Goal: Task Accomplishment & Management: Manage account settings

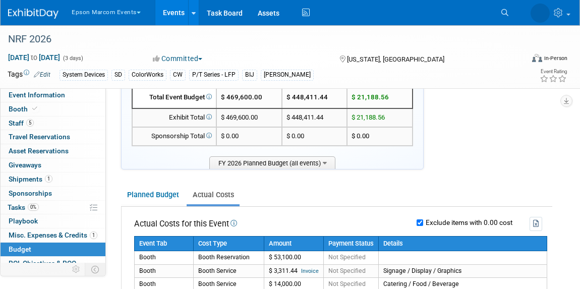
click at [89, 15] on button "Epson Marcom Events" at bounding box center [112, 10] width 83 height 21
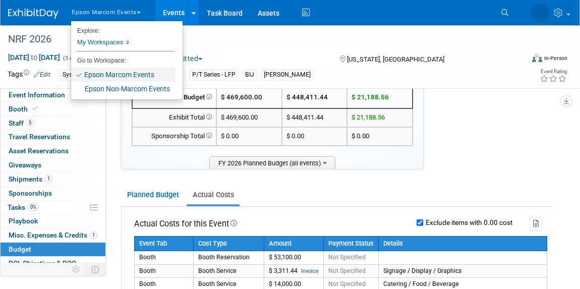
click at [102, 75] on link "Epson Marcom Events" at bounding box center [123, 75] width 104 height 14
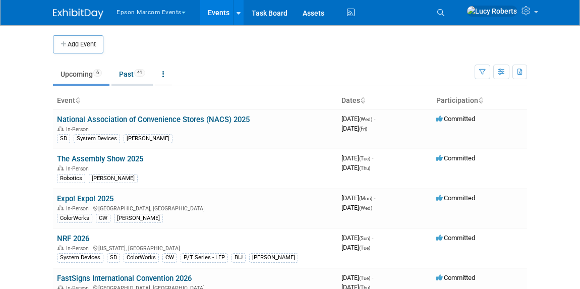
click at [139, 77] on link "Past 41" at bounding box center [131, 74] width 41 height 19
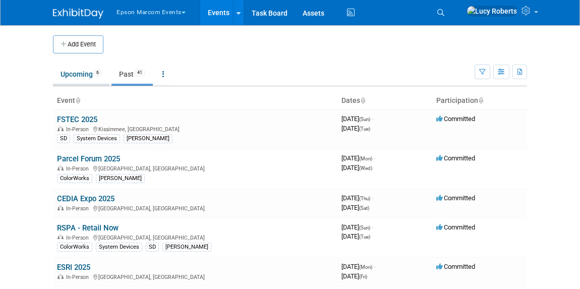
click at [64, 71] on link "Upcoming 6" at bounding box center [81, 74] width 56 height 19
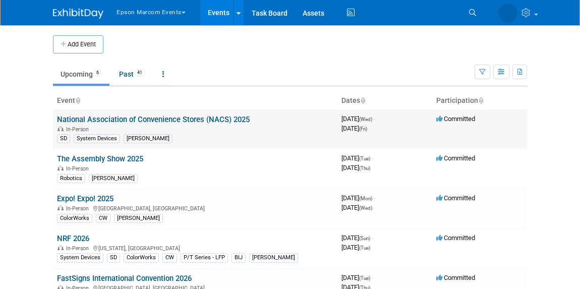
click at [108, 118] on link "National Association of Convenience Stores (NACS) 2025" at bounding box center [153, 119] width 193 height 9
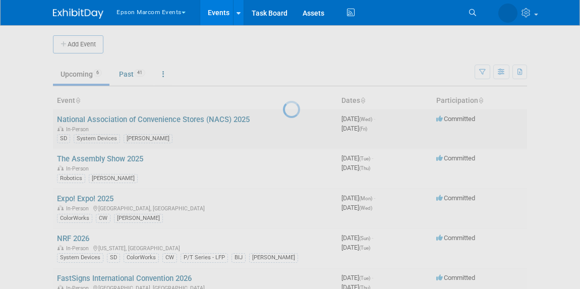
click at [283, 118] on div at bounding box center [290, 144] width 14 height 289
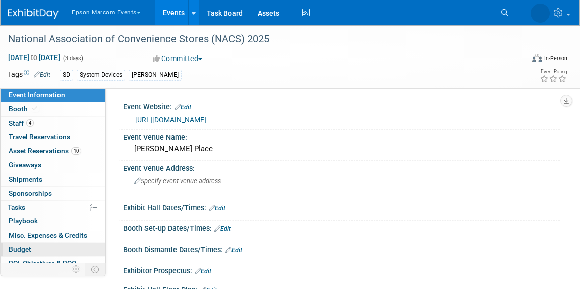
click at [54, 245] on link "Budget" at bounding box center [53, 249] width 105 height 14
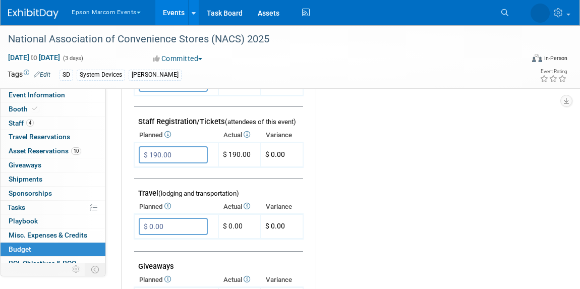
scroll to position [367, 0]
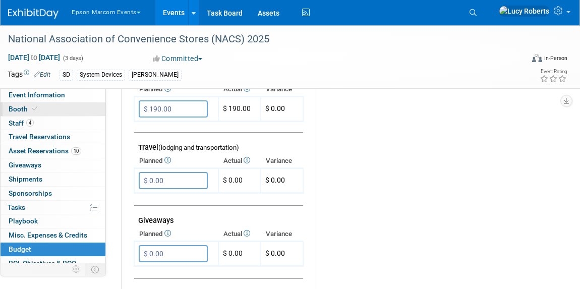
click at [36, 108] on span at bounding box center [34, 109] width 9 height 8
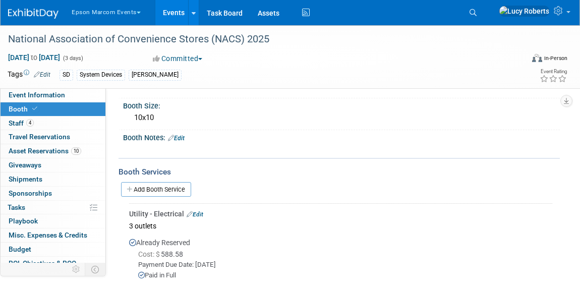
scroll to position [137, 0]
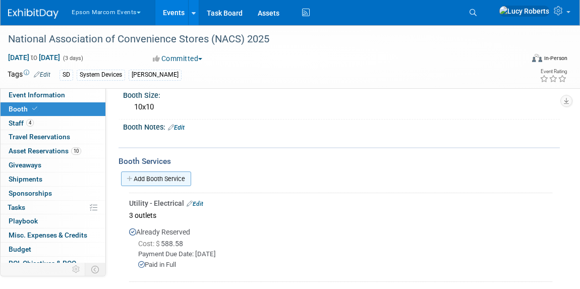
click at [181, 178] on link "Add Booth Service" at bounding box center [156, 178] width 70 height 15
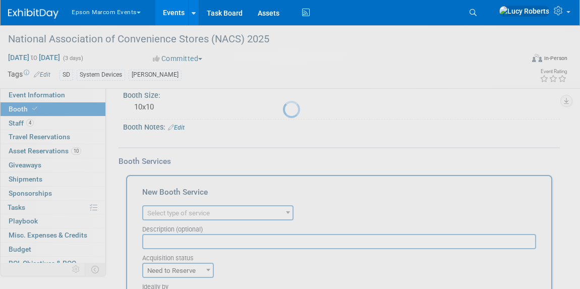
scroll to position [0, 0]
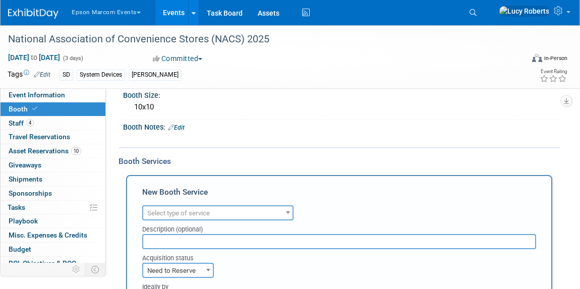
click at [200, 212] on span "Select type of service" at bounding box center [178, 213] width 63 height 8
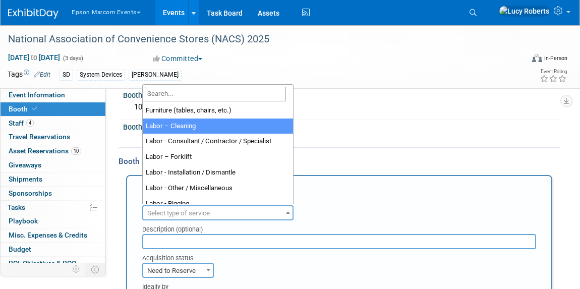
scroll to position [45, 0]
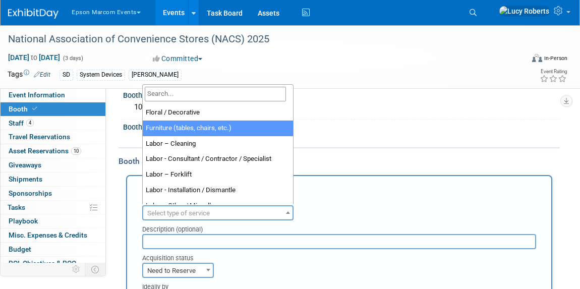
click at [353, 123] on div "Booth Notes: Edit" at bounding box center [341, 125] width 437 height 13
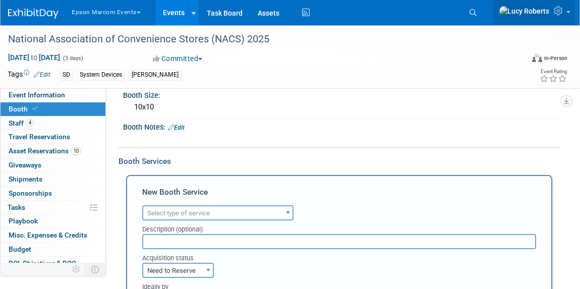
click at [561, 15] on icon at bounding box center [560, 10] width 12 height 9
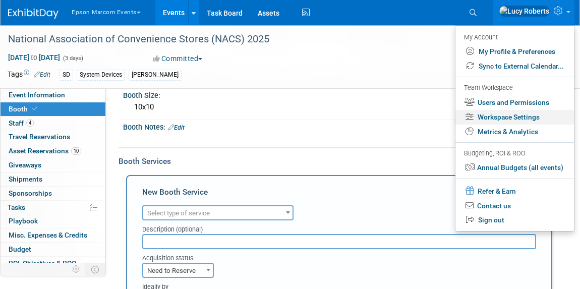
click at [532, 119] on link "Workspace Settings" at bounding box center [514, 117] width 118 height 15
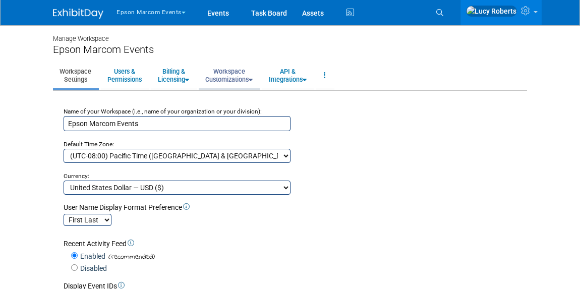
click at [231, 75] on link "Workspace Customizations" at bounding box center [229, 75] width 60 height 25
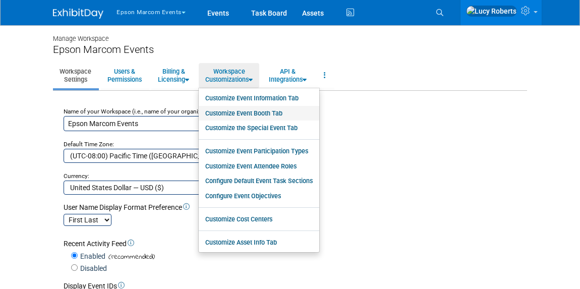
click at [248, 115] on link "Customize Event Booth Tab" at bounding box center [259, 113] width 120 height 15
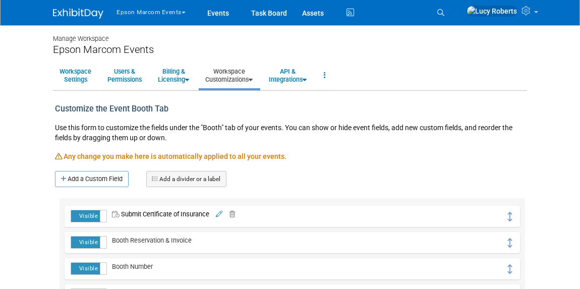
click at [239, 80] on link "Workspace Customizations" at bounding box center [229, 75] width 60 height 25
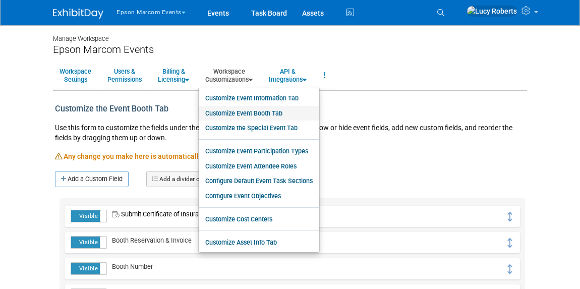
click at [239, 116] on link "Customize Event Booth Tab" at bounding box center [259, 113] width 120 height 15
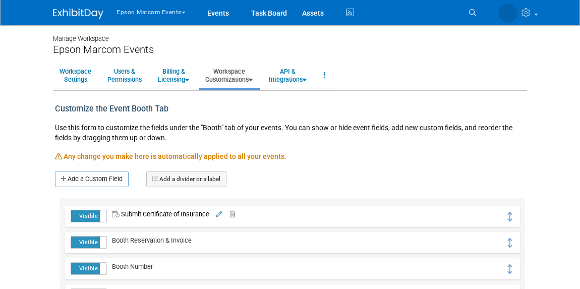
click at [242, 82] on link "Workspace Customizations" at bounding box center [229, 75] width 60 height 25
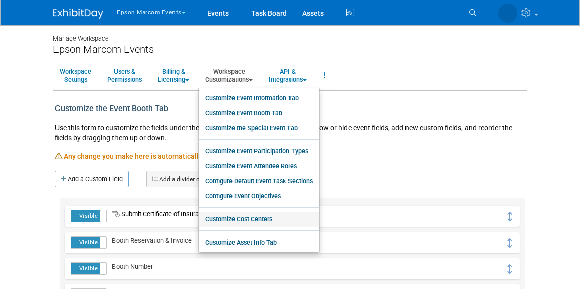
click at [287, 223] on link "Customize Cost Centers" at bounding box center [259, 219] width 120 height 15
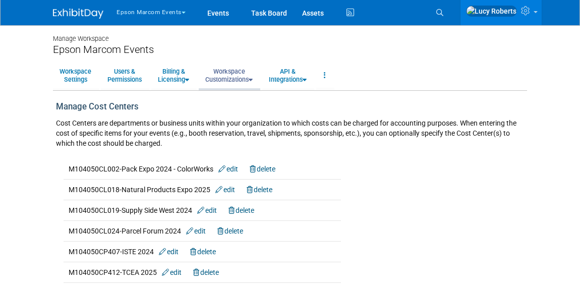
click at [223, 79] on link "Workspace Customizations" at bounding box center [229, 75] width 60 height 25
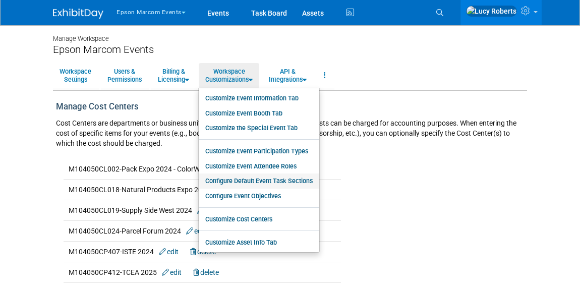
click at [234, 183] on link "Configure Default Event Task Sections" at bounding box center [259, 180] width 120 height 15
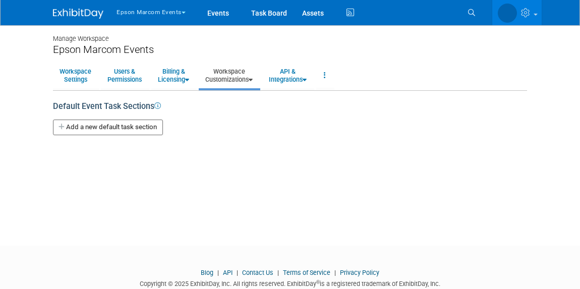
click at [229, 69] on link "Workspace Customizations" at bounding box center [229, 75] width 60 height 25
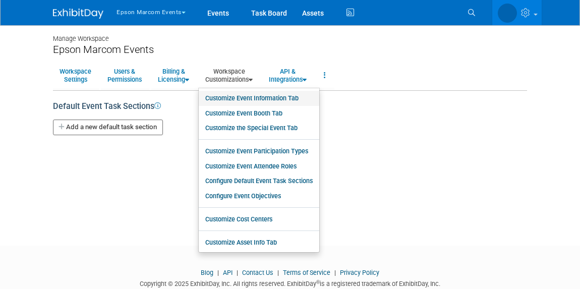
click at [229, 100] on link "Customize Event Information Tab" at bounding box center [259, 98] width 120 height 15
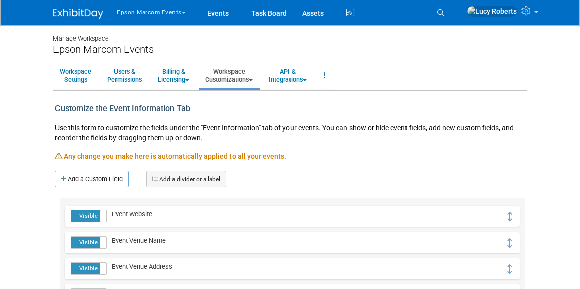
click at [229, 85] on link "Workspace Customizations" at bounding box center [229, 75] width 60 height 25
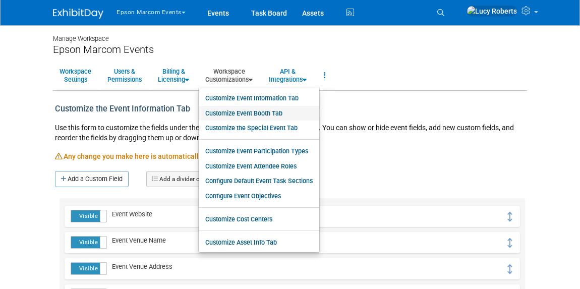
click at [228, 110] on link "Customize Event Booth Tab" at bounding box center [259, 113] width 120 height 15
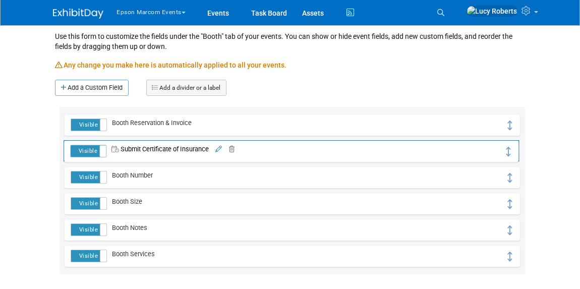
drag, startPoint x: 508, startPoint y: 128, endPoint x: 507, endPoint y: 154, distance: 26.2
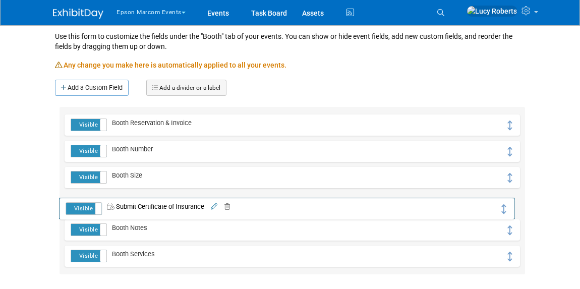
drag, startPoint x: 507, startPoint y: 154, endPoint x: 502, endPoint y: 212, distance: 58.2
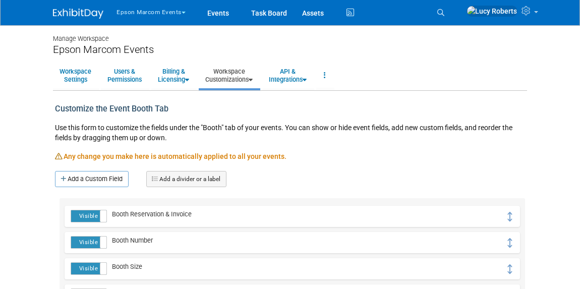
click at [231, 78] on link "Workspace Customizations" at bounding box center [229, 75] width 60 height 25
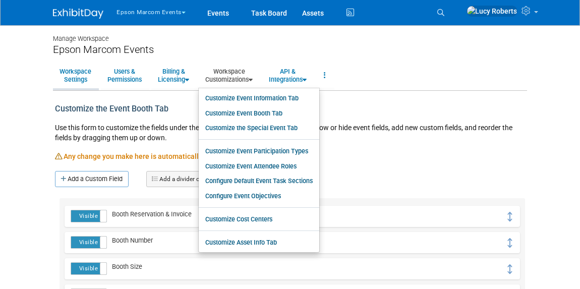
click at [67, 72] on link "Workspace Settings" at bounding box center [75, 75] width 45 height 25
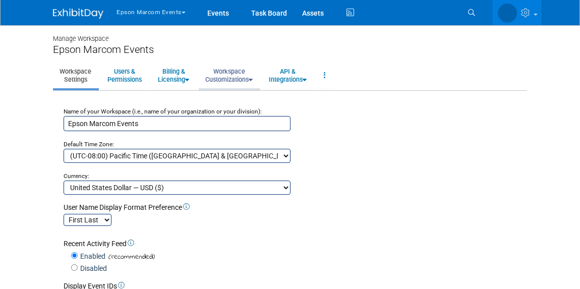
click at [248, 71] on link "Workspace Customizations" at bounding box center [229, 75] width 60 height 25
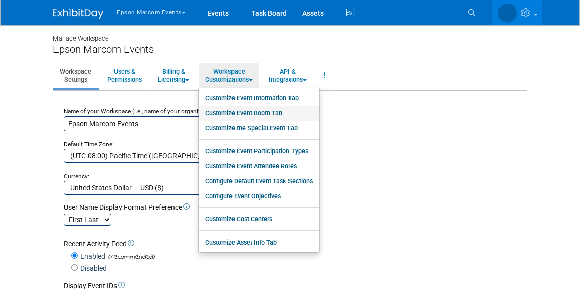
click at [264, 115] on link "Customize Event Booth Tab" at bounding box center [259, 113] width 120 height 15
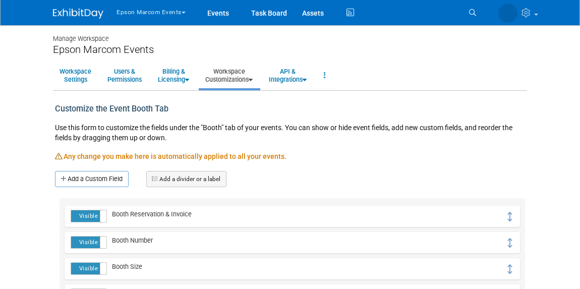
click at [229, 83] on link "Workspace Customizations" at bounding box center [229, 75] width 60 height 25
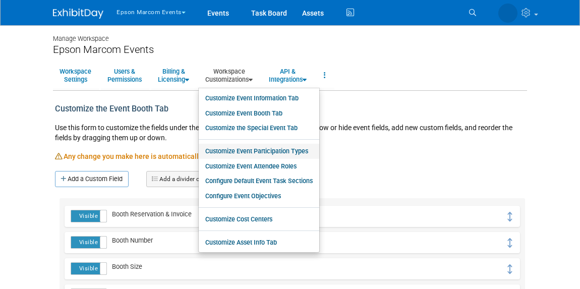
click at [285, 151] on link "Customize Event Participation Types" at bounding box center [259, 151] width 120 height 15
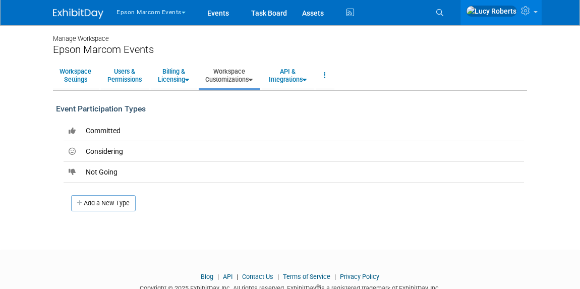
click at [234, 69] on link "Workspace Customizations" at bounding box center [229, 75] width 60 height 25
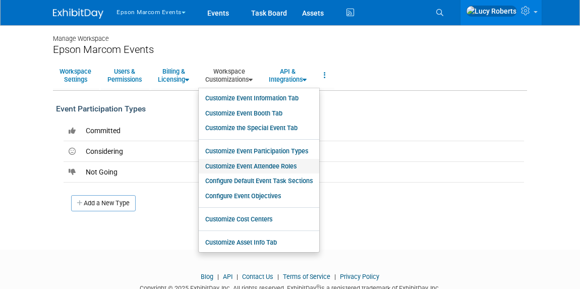
click at [291, 163] on link "Customize Event Attendee Roles" at bounding box center [259, 166] width 120 height 15
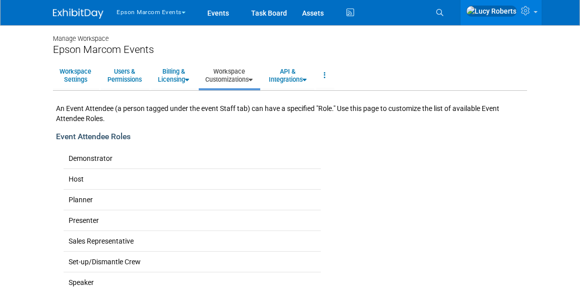
click at [238, 74] on link "Workspace Customizations" at bounding box center [229, 75] width 60 height 25
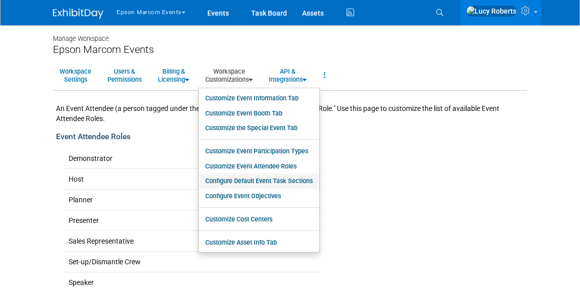
click at [296, 186] on link "Configure Default Event Task Sections" at bounding box center [259, 180] width 120 height 15
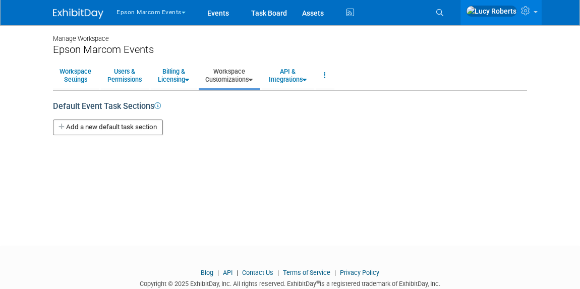
click at [154, 132] on button "Add a new default task section" at bounding box center [108, 127] width 110 height 16
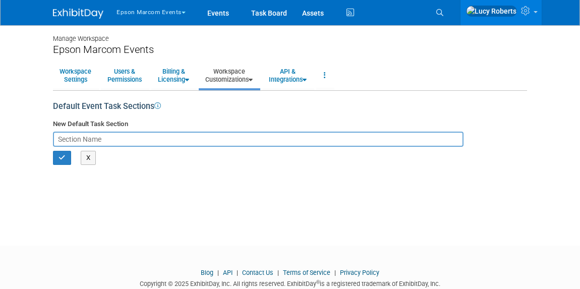
click at [177, 146] on input "text" at bounding box center [258, 139] width 410 height 15
click at [170, 141] on input "text" at bounding box center [258, 139] width 410 height 15
click at [91, 160] on button "X" at bounding box center [89, 158] width 16 height 14
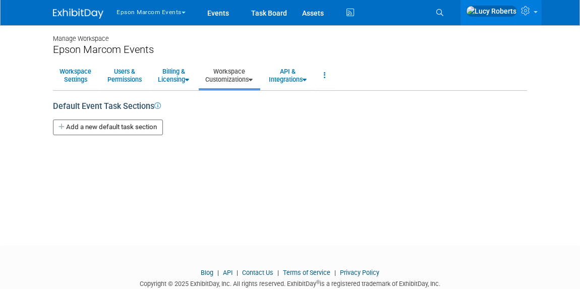
click at [232, 76] on link "Workspace Customizations" at bounding box center [229, 75] width 60 height 25
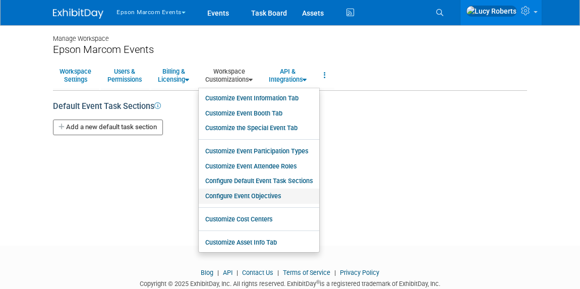
click at [266, 195] on link "Configure Event Objectives" at bounding box center [259, 196] width 120 height 15
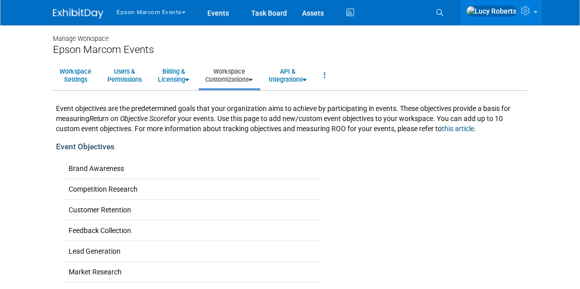
click at [245, 77] on link "Workspace Customizations" at bounding box center [229, 75] width 60 height 25
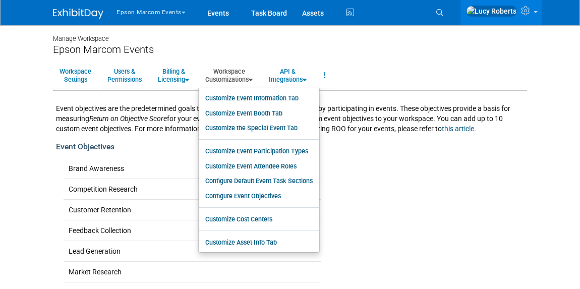
click at [337, 142] on div "Event Objectives" at bounding box center [290, 147] width 468 height 12
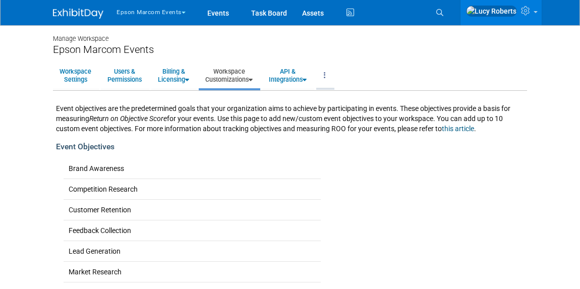
click at [330, 73] on link at bounding box center [324, 75] width 17 height 25
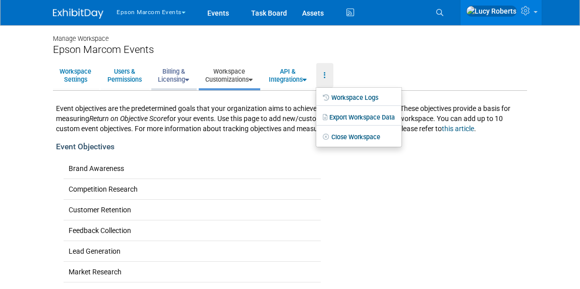
click at [189, 84] on link "Billing & Licensing" at bounding box center [173, 75] width 44 height 25
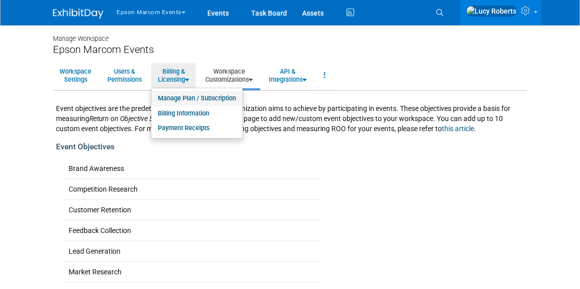
click at [173, 96] on link "Manage Plan / Subscription" at bounding box center [196, 98] width 91 height 15
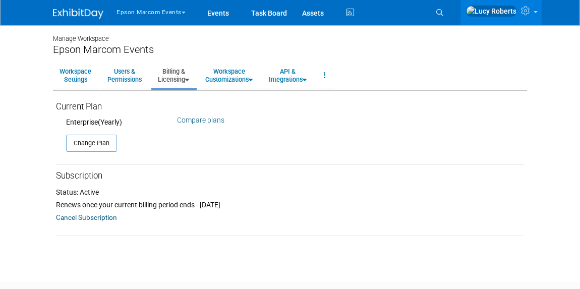
click at [127, 74] on link "Users & Permissions" at bounding box center [124, 75] width 47 height 25
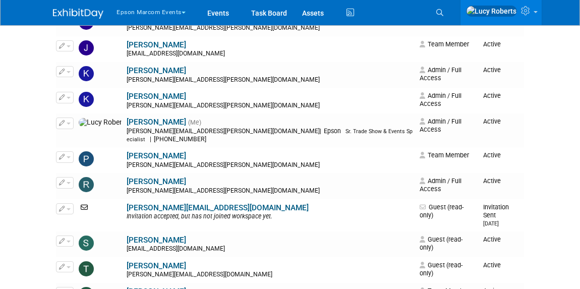
scroll to position [412, 0]
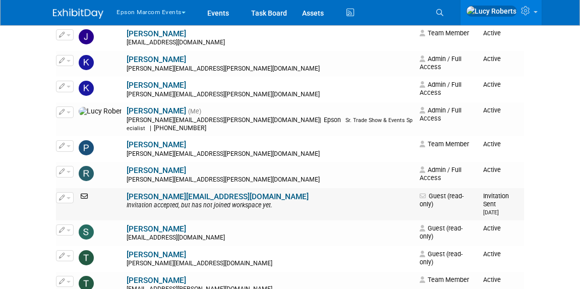
click at [70, 197] on span "button" at bounding box center [69, 198] width 4 height 2
click at [84, 207] on link "Edit" at bounding box center [96, 214] width 80 height 14
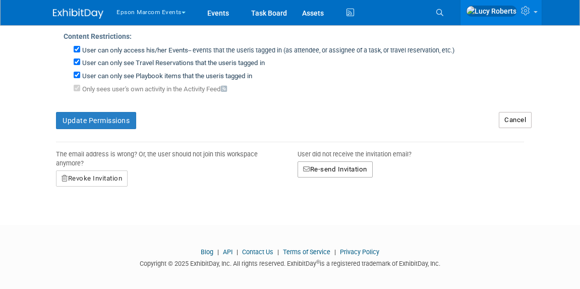
click at [325, 164] on button "Re-send Invitation" at bounding box center [334, 169] width 75 height 16
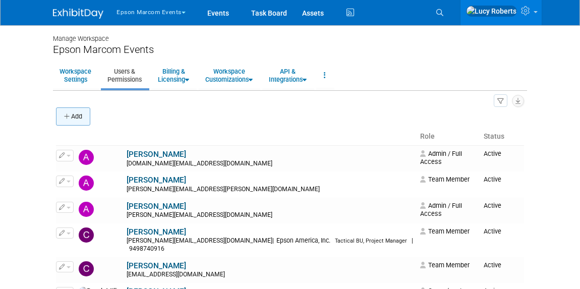
click at [71, 116] on button "Add" at bounding box center [73, 116] width 34 height 18
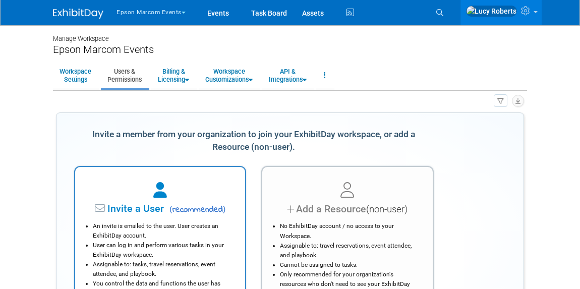
scroll to position [45, 0]
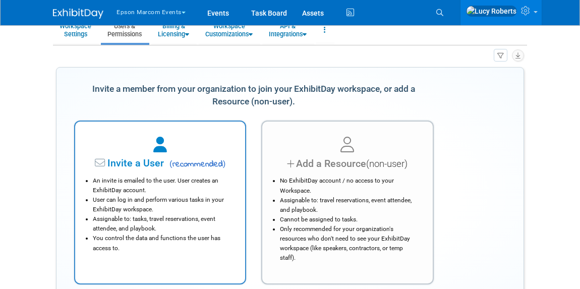
click at [189, 165] on span "( recommended )" at bounding box center [195, 164] width 59 height 12
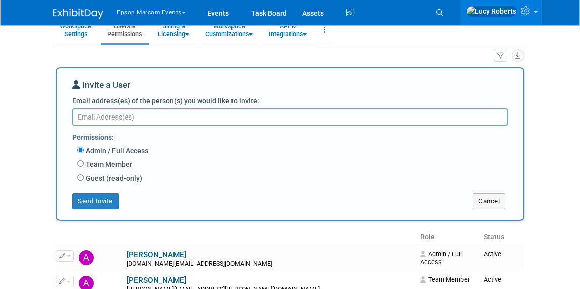
click at [134, 117] on textarea "Email address(es) of the person(s) you would like to invite:" at bounding box center [290, 116] width 436 height 17
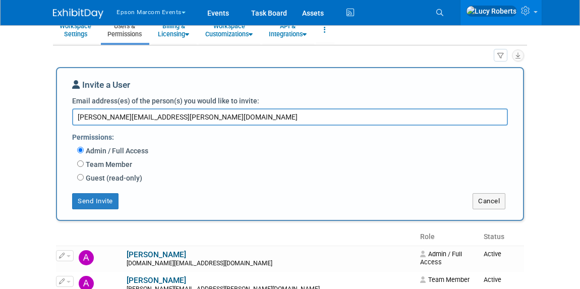
type textarea "michael.wietz@ea.epson.com"
click at [89, 159] on label "Team Member" at bounding box center [108, 164] width 48 height 10
click at [84, 160] on input "Team Member" at bounding box center [80, 163] width 7 height 7
radio input "true"
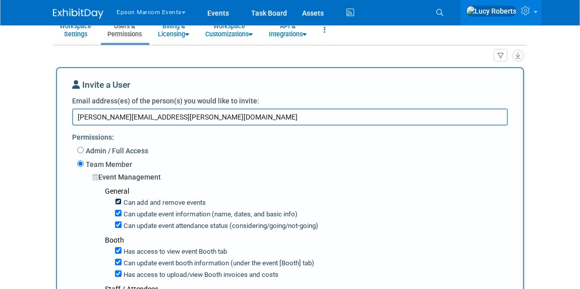
click at [117, 199] on input "Can add and remove events" at bounding box center [118, 201] width 7 height 7
checkbox input "false"
click at [118, 215] on input "Can update event information (name, dates, and basic info)" at bounding box center [118, 213] width 7 height 7
checkbox input "false"
click at [120, 224] on input "Can update event attendance status (considering/going/not-going)" at bounding box center [118, 224] width 7 height 7
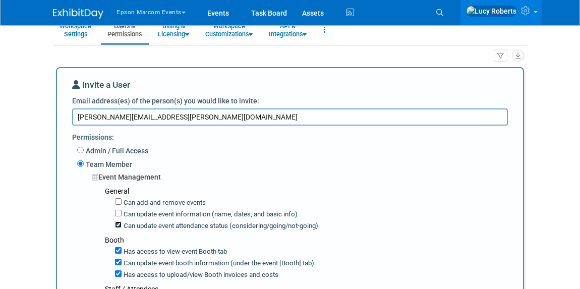
checkbox input "false"
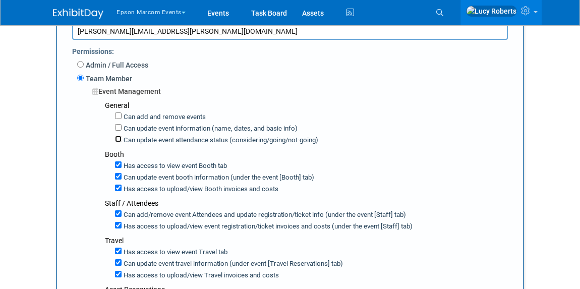
scroll to position [137, 0]
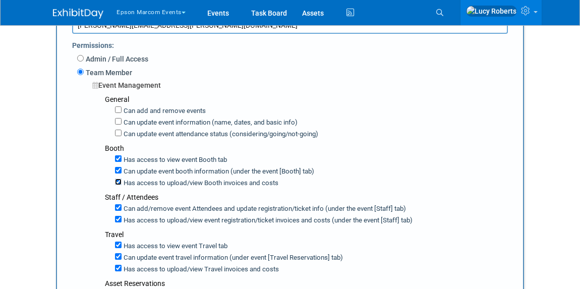
click at [118, 183] on input "Has access to upload/view Booth invoices and costs" at bounding box center [118, 181] width 7 height 7
checkbox input "false"
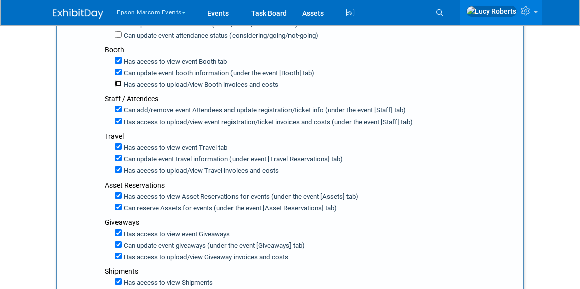
scroll to position [275, 0]
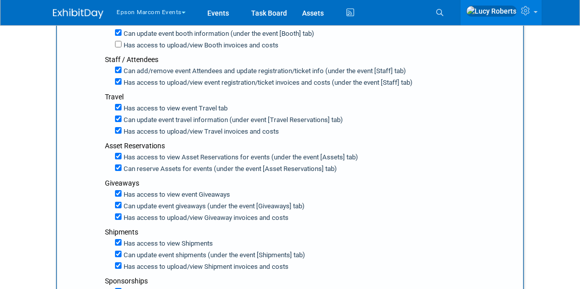
click at [114, 78] on div "Can add/remove event Attendees and update registration/ticket info (under the e…" at bounding box center [310, 76] width 410 height 23
click at [118, 80] on input "Has access to upload/view event registration/ticket invoices and costs (under t…" at bounding box center [118, 81] width 7 height 7
checkbox input "false"
click at [117, 125] on div "Has access to upload/view Travel invoices and costs" at bounding box center [315, 131] width 400 height 12
click at [117, 127] on input "Has access to upload/view Travel invoices and costs" at bounding box center [118, 130] width 7 height 7
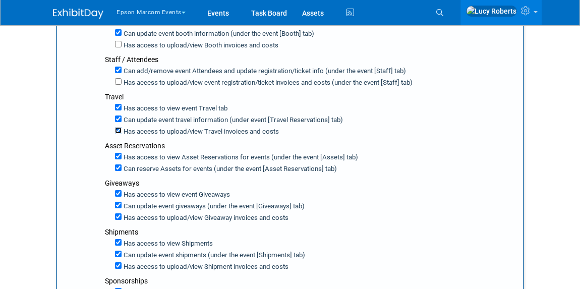
checkbox input "false"
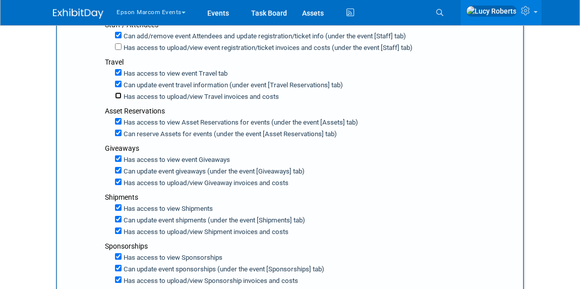
scroll to position [321, 0]
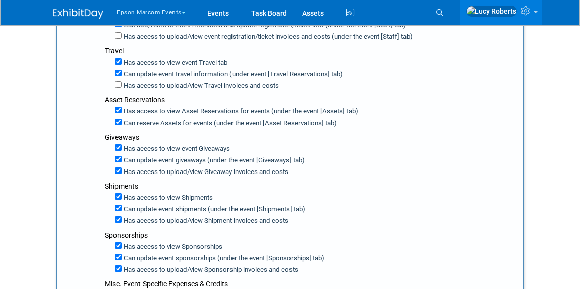
click at [116, 116] on div "Can reserve Assets for events (under the event [Asset Reservations] tab)" at bounding box center [315, 122] width 400 height 12
click at [118, 120] on input "Can reserve Assets for events (under the event [Asset Reservations] tab)" at bounding box center [118, 121] width 7 height 7
checkbox input "false"
click at [119, 156] on input "Can update event giveaways (under the event [Giveaways] tab)" at bounding box center [118, 159] width 7 height 7
checkbox input "false"
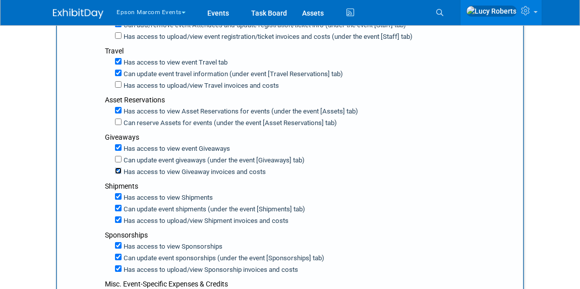
click at [119, 167] on input "Has access to view Giveaway invoices and costs" at bounding box center [118, 170] width 7 height 7
checkbox input "false"
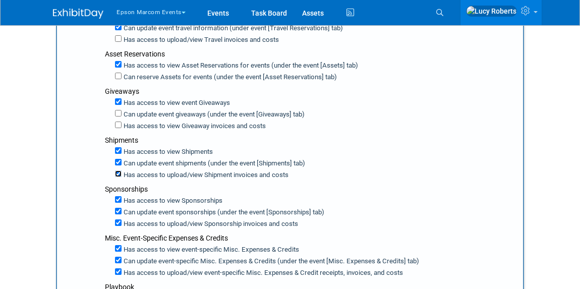
click at [120, 170] on input "Has access to upload/view Shipment invoices and costs" at bounding box center [118, 173] width 7 height 7
checkbox input "false"
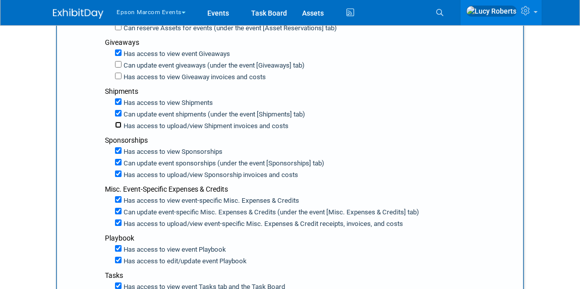
scroll to position [458, 0]
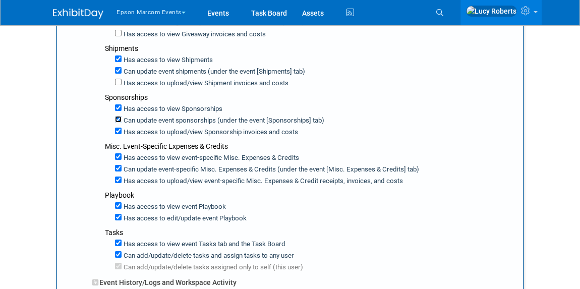
click at [118, 116] on input "Can update event sponsorships (under the event [Sponsorships] tab)" at bounding box center [118, 119] width 7 height 7
checkbox input "false"
click at [118, 128] on input "Has access to view Sponsorship invoices and costs" at bounding box center [118, 131] width 7 height 7
checkbox input "false"
click at [119, 153] on input "Has access to view event-specific Misc. Expenses & Credits" at bounding box center [118, 156] width 7 height 7
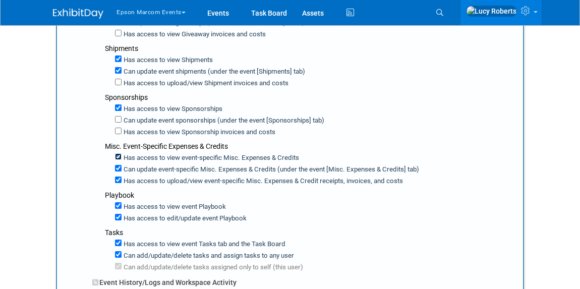
checkbox input "false"
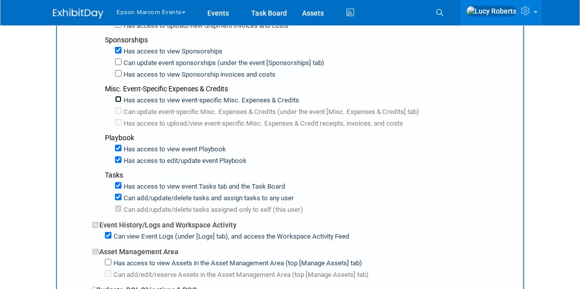
scroll to position [550, 0]
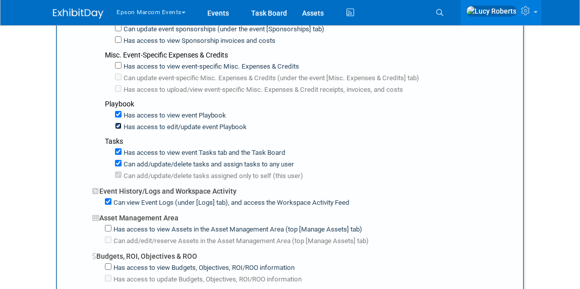
click at [118, 123] on input "Has access to edit/update event Playbook" at bounding box center [118, 126] width 7 height 7
checkbox input "false"
click at [110, 198] on input "Can view Event Logs (under [Logs] tab), and access the Workspace Activity Feed" at bounding box center [108, 201] width 7 height 7
checkbox input "false"
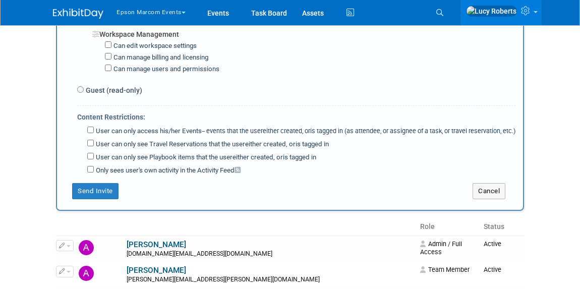
scroll to position [825, 0]
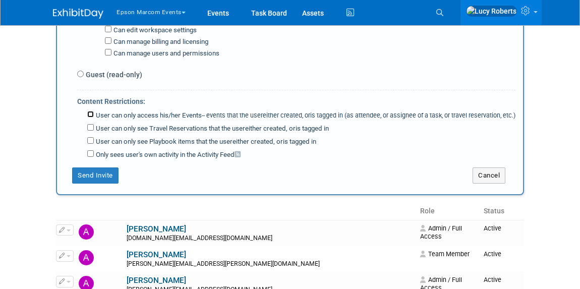
click at [88, 111] on input "User can only access his/her Events -- events that the user either created, or …" at bounding box center [90, 114] width 7 height 7
checkbox input "true"
click at [91, 177] on button "Send Invite" at bounding box center [95, 175] width 46 height 16
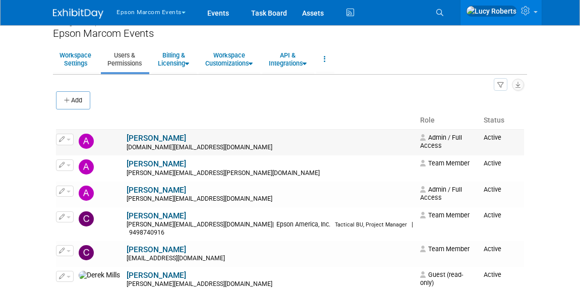
scroll to position [0, 0]
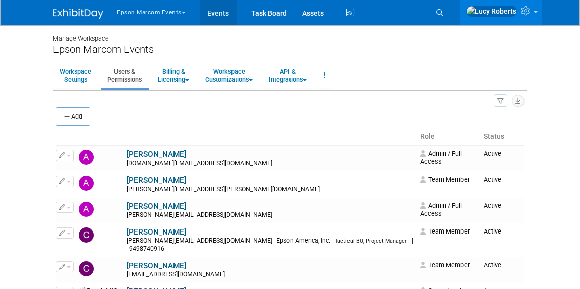
click at [209, 17] on link "Events" at bounding box center [218, 12] width 37 height 25
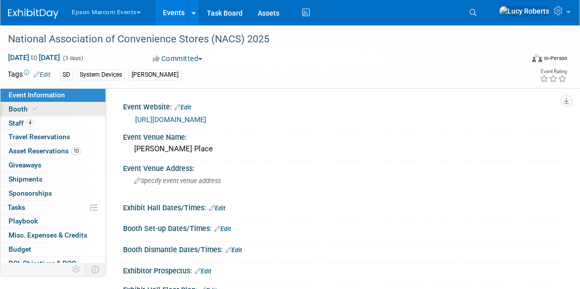
click at [43, 108] on link "Booth" at bounding box center [53, 109] width 105 height 14
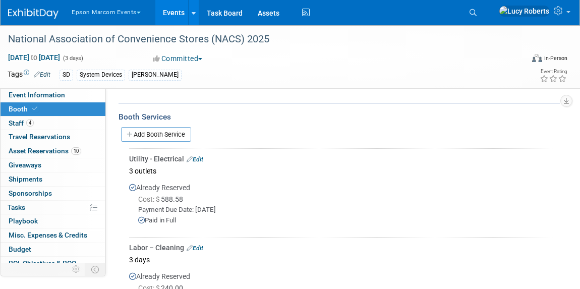
scroll to position [183, 0]
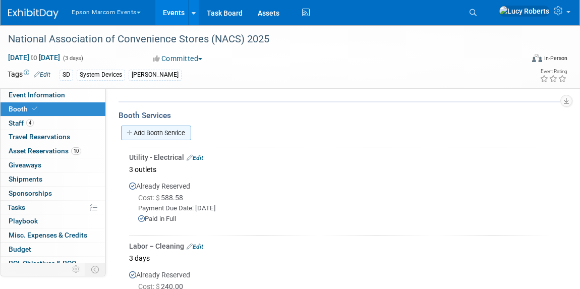
click at [148, 134] on link "Add Booth Service" at bounding box center [156, 133] width 70 height 15
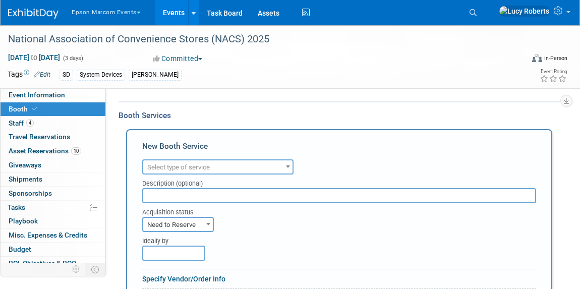
scroll to position [0, 0]
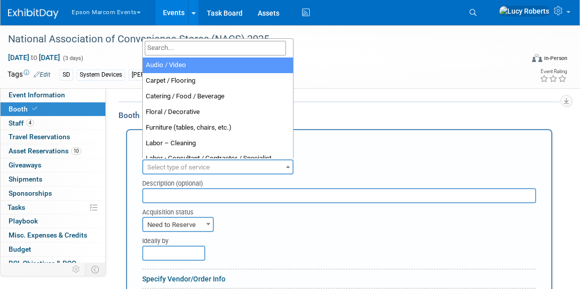
click at [181, 165] on span "Select type of service" at bounding box center [178, 167] width 63 height 8
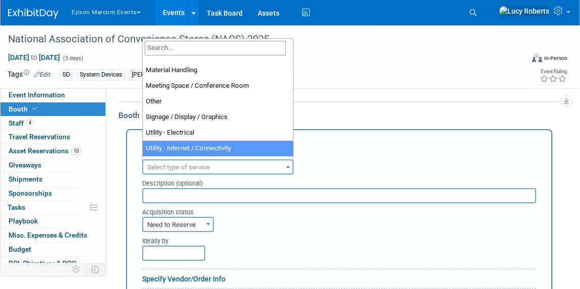
scroll to position [258, 0]
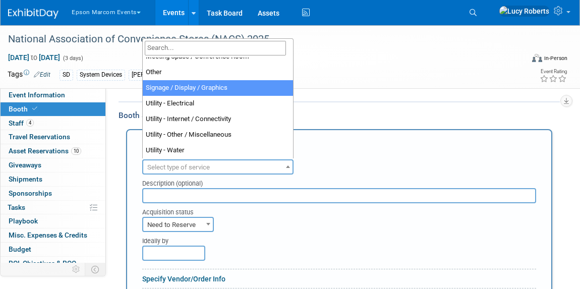
select select "3"
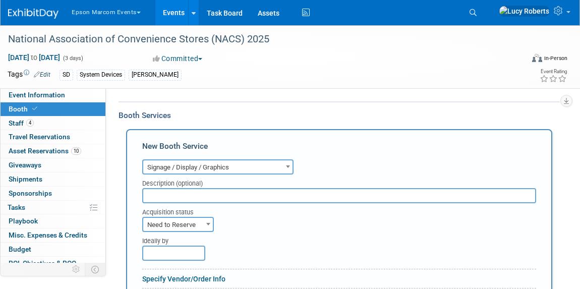
click at [192, 190] on input "text" at bounding box center [339, 195] width 394 height 15
type input "Lein Design - graphic re-do"
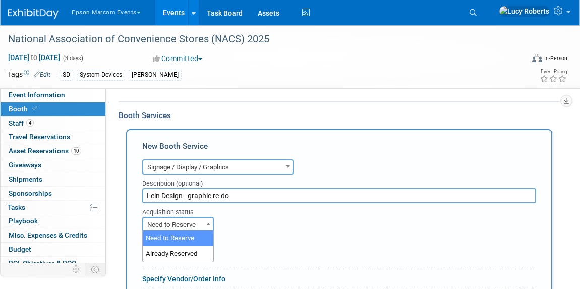
click at [175, 224] on span "Need to Reserve" at bounding box center [178, 225] width 70 height 14
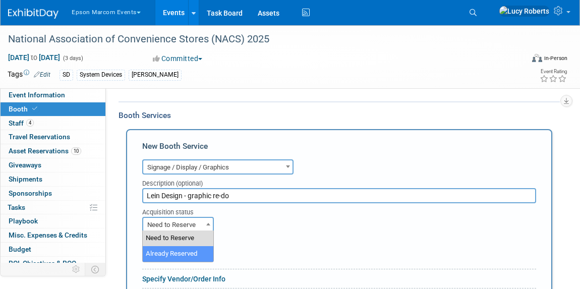
select select "2"
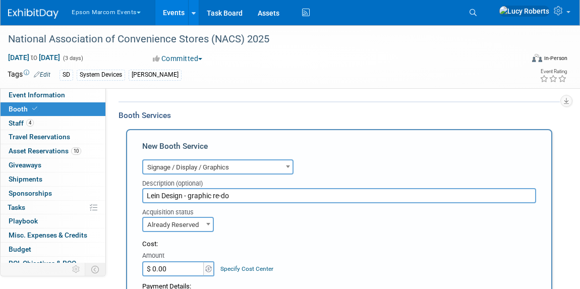
click at [174, 262] on input "$ 0.00" at bounding box center [173, 268] width 63 height 15
type input "$ 206.25"
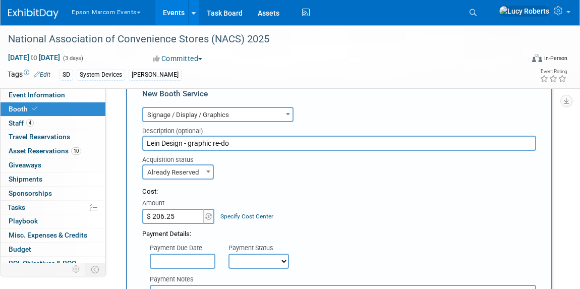
scroll to position [321, 0]
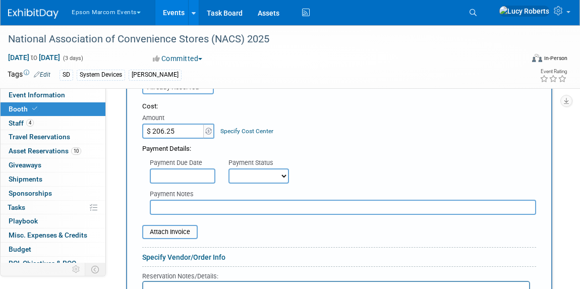
drag, startPoint x: 176, startPoint y: 164, endPoint x: 185, endPoint y: 173, distance: 12.5
click at [180, 168] on div "Payment Due Date" at bounding box center [181, 169] width 79 height 29
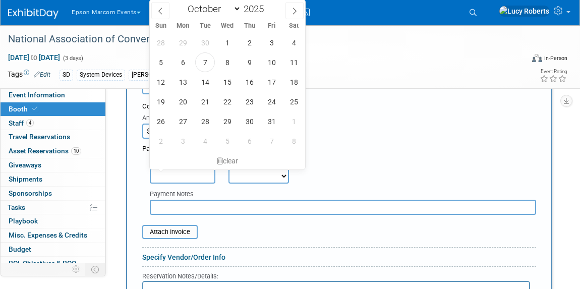
click at [185, 173] on input "text" at bounding box center [183, 175] width 66 height 15
click at [176, 63] on span "6" at bounding box center [183, 62] width 20 height 20
type input "[DATE]"
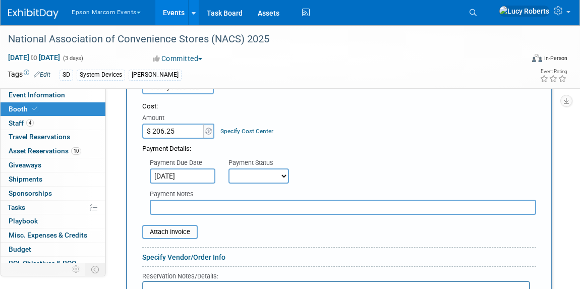
click at [258, 172] on select "Not Paid Yet Partially Paid Paid in Full" at bounding box center [258, 175] width 60 height 15
select select "1"
click at [228, 168] on select "Not Paid Yet Partially Paid Paid in Full" at bounding box center [258, 175] width 60 height 15
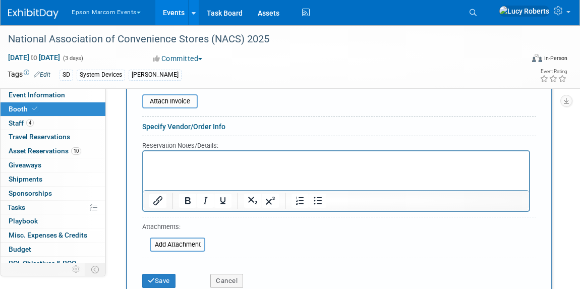
scroll to position [458, 0]
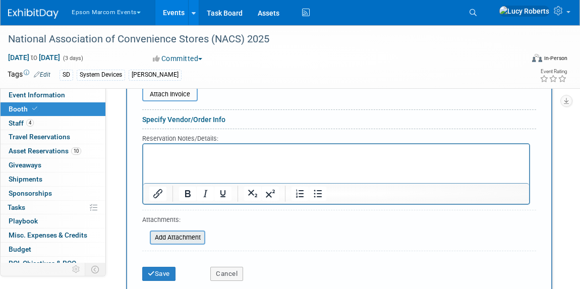
click at [186, 235] on input "file" at bounding box center [144, 237] width 120 height 12
click at [173, 91] on input "file" at bounding box center [137, 94] width 120 height 12
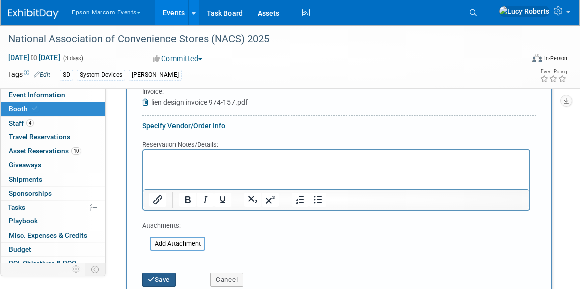
drag, startPoint x: 161, startPoint y: 277, endPoint x: 167, endPoint y: 271, distance: 8.2
click at [162, 276] on button "Save" at bounding box center [158, 280] width 33 height 14
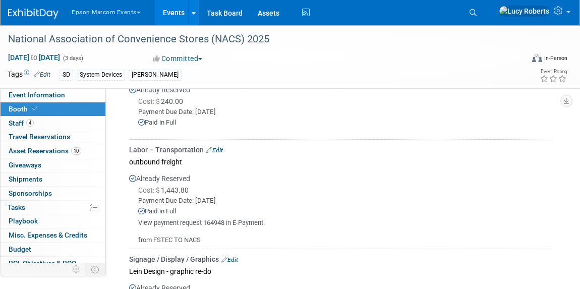
scroll to position [349, 0]
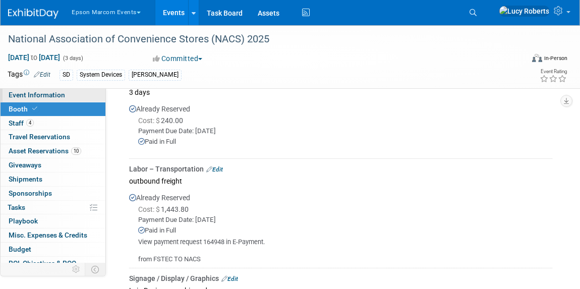
click at [45, 98] on span "Event Information" at bounding box center [37, 95] width 56 height 8
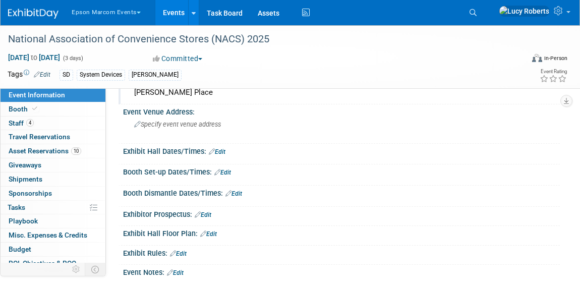
scroll to position [45, 0]
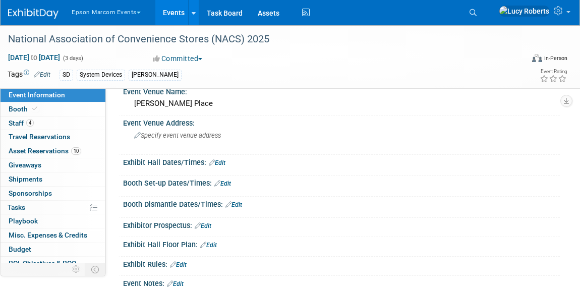
click at [215, 162] on link "Edit" at bounding box center [217, 162] width 17 height 7
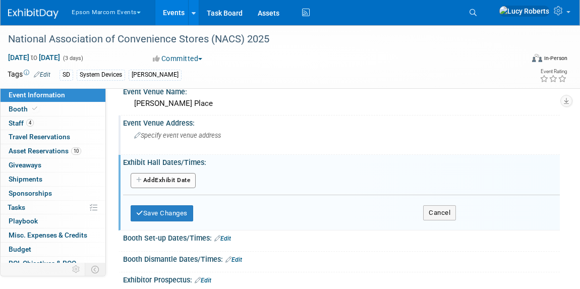
click at [482, 120] on div "Event Venue Address:" at bounding box center [341, 121] width 437 height 13
